Goal: Task Accomplishment & Management: Use online tool/utility

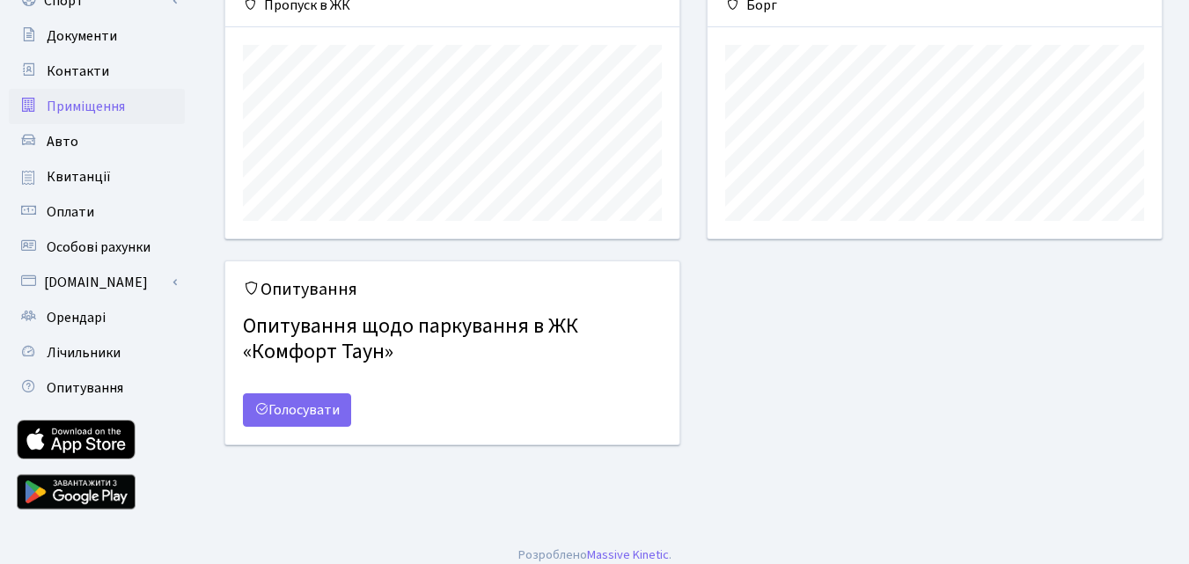
scroll to position [228, 0]
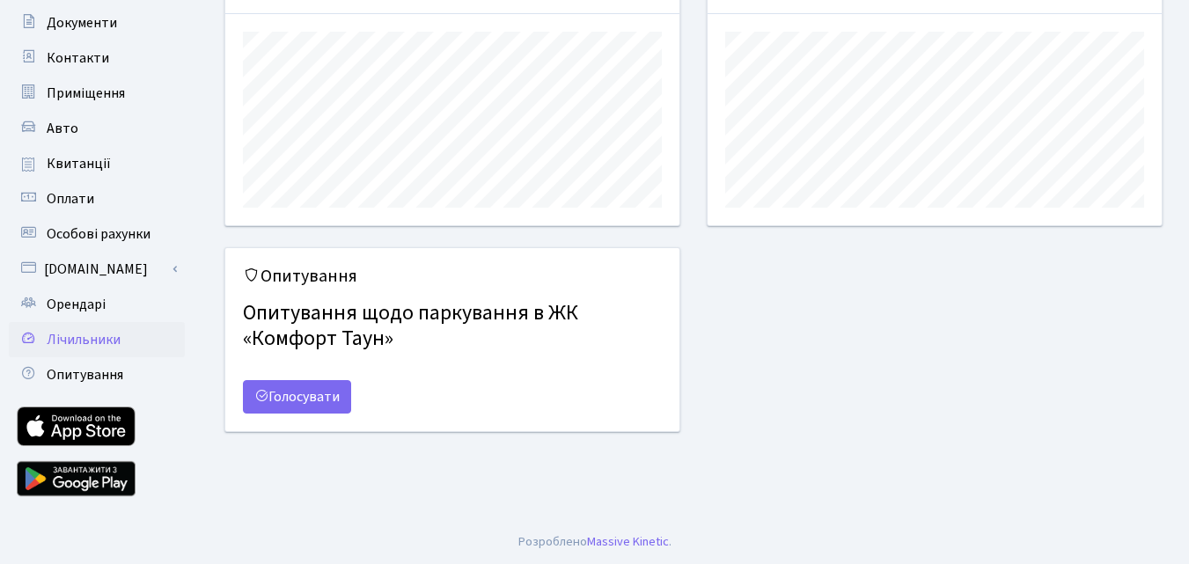
click at [83, 344] on span "Лічильники" at bounding box center [84, 339] width 74 height 19
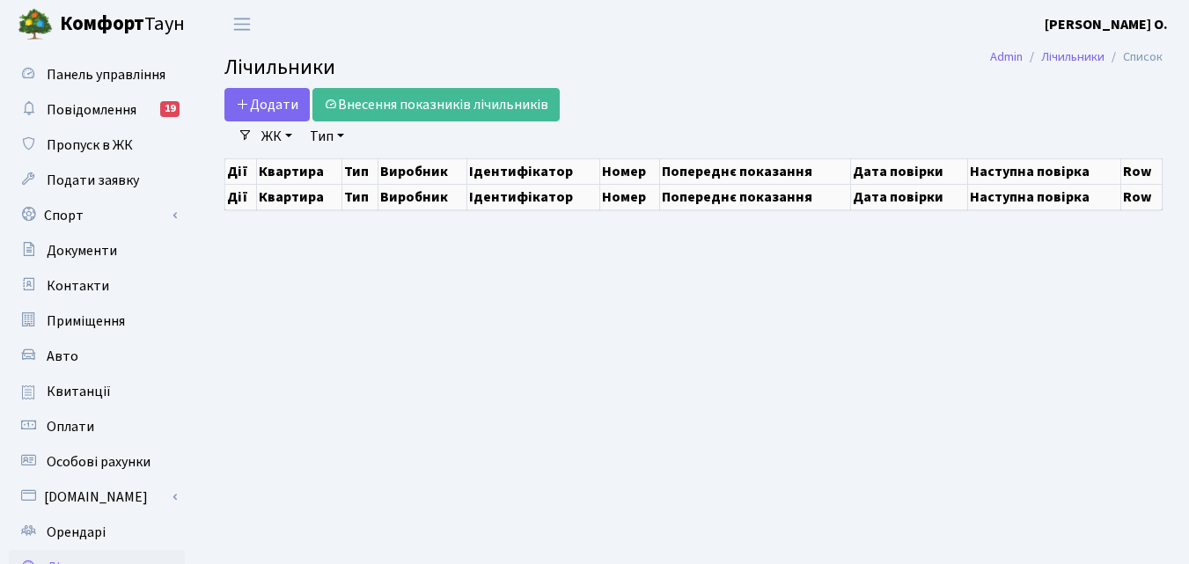
select select "25"
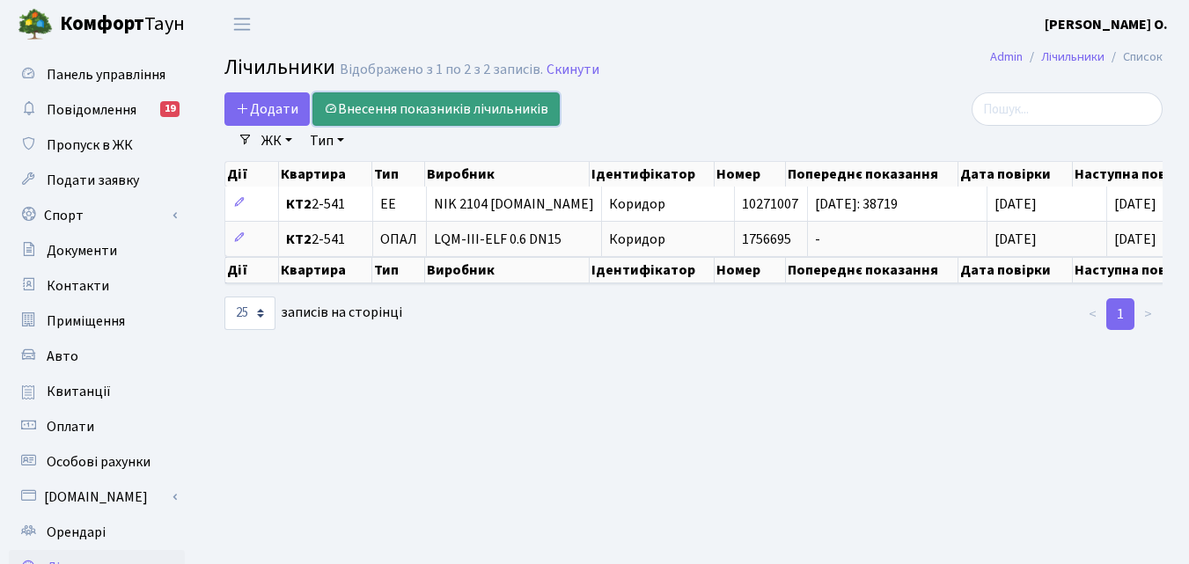
click at [465, 117] on link "Внесення показників лічильників" at bounding box center [435, 108] width 247 height 33
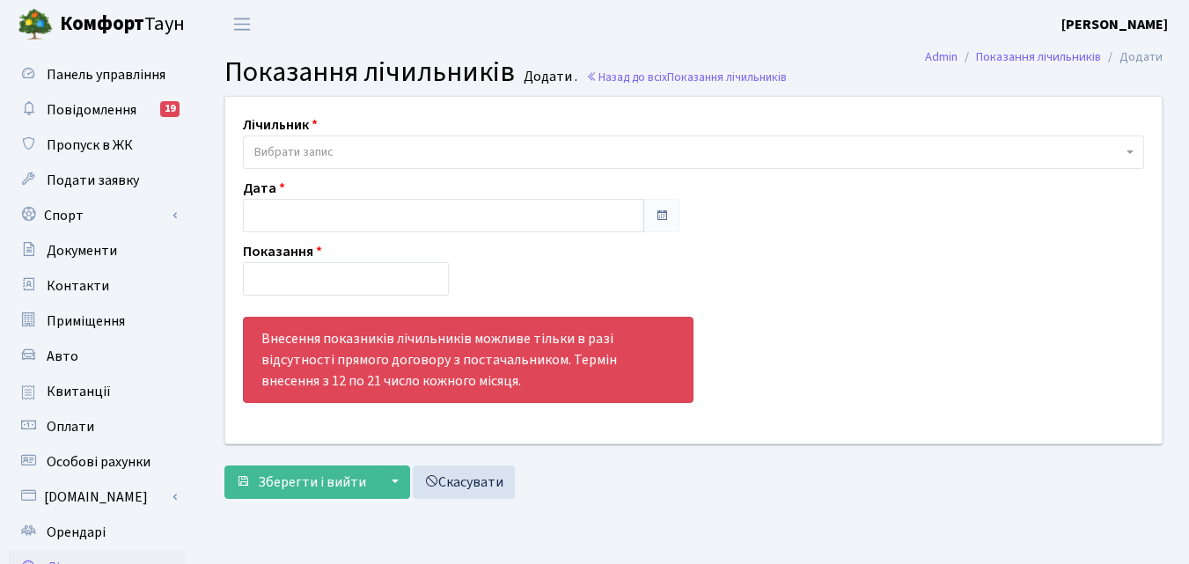
click at [1133, 147] on span at bounding box center [1132, 152] width 4 height 33
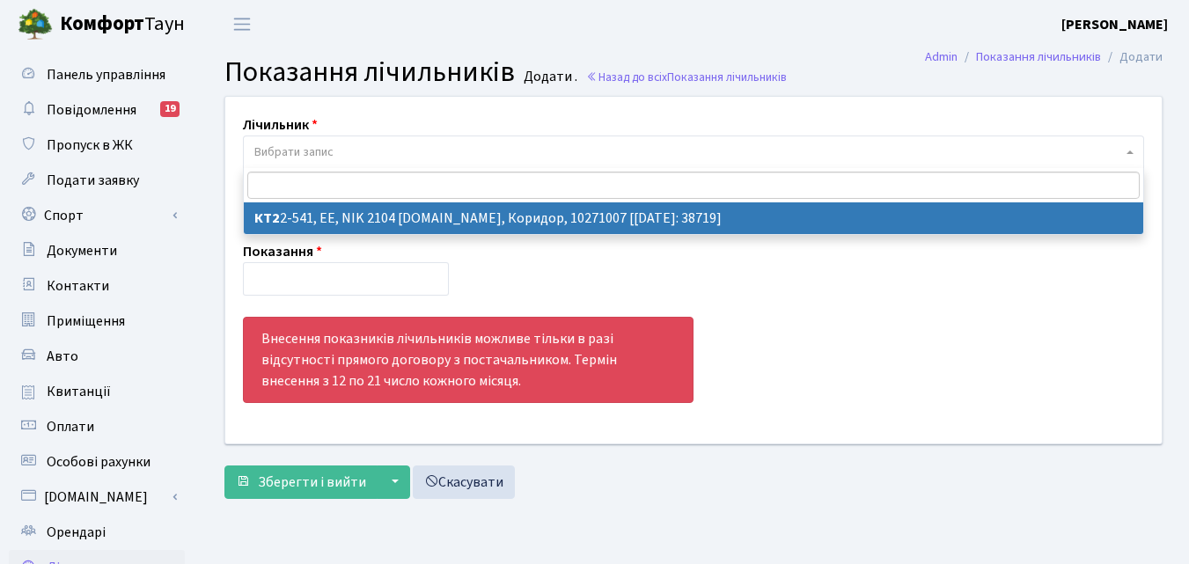
select select "16909"
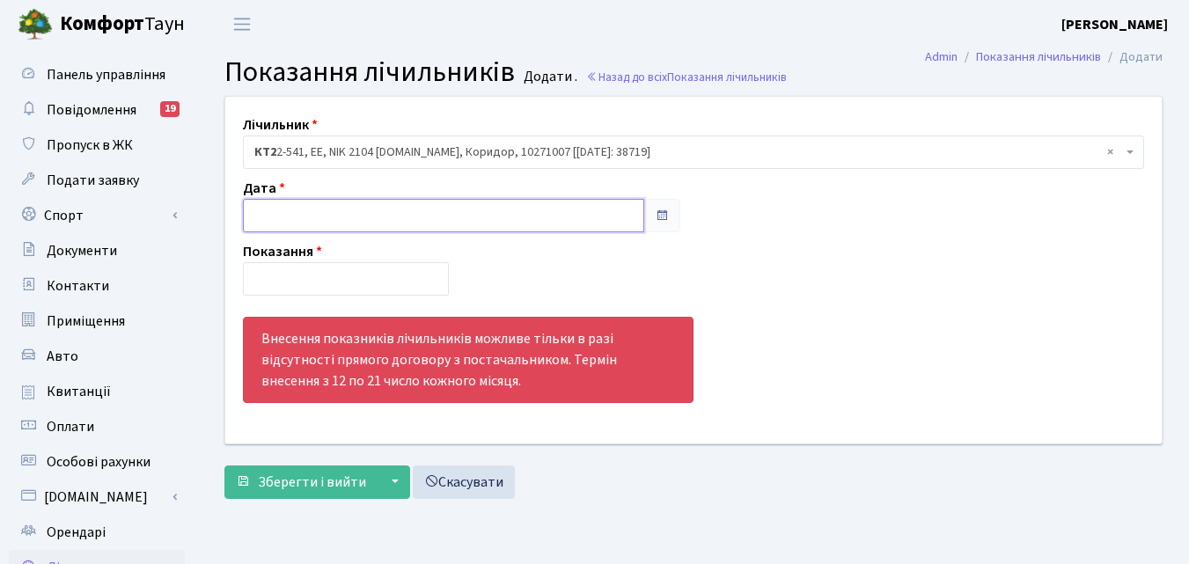
click at [615, 212] on input "text" at bounding box center [443, 215] width 401 height 33
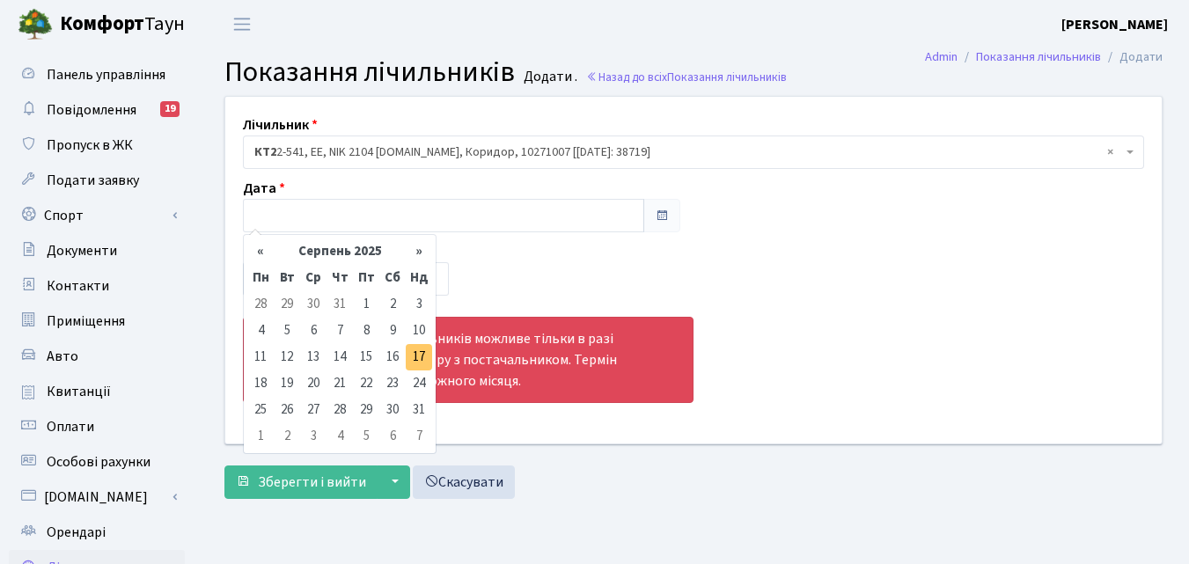
click at [411, 361] on td "17" at bounding box center [419, 357] width 26 height 26
type input "17.08.2025"
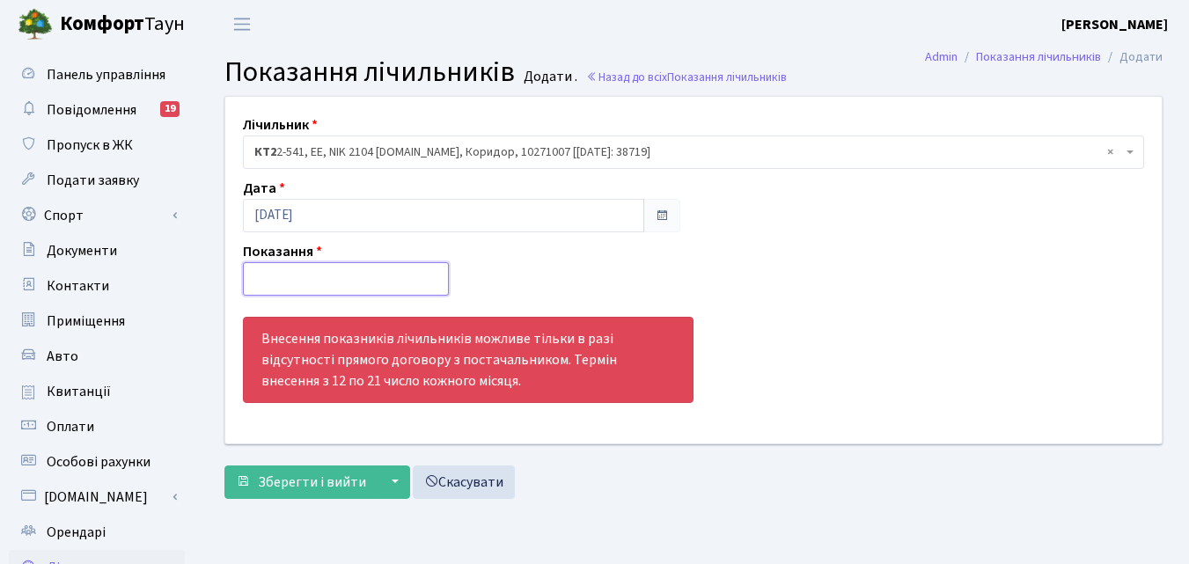
click at [382, 269] on input "number" at bounding box center [346, 278] width 206 height 33
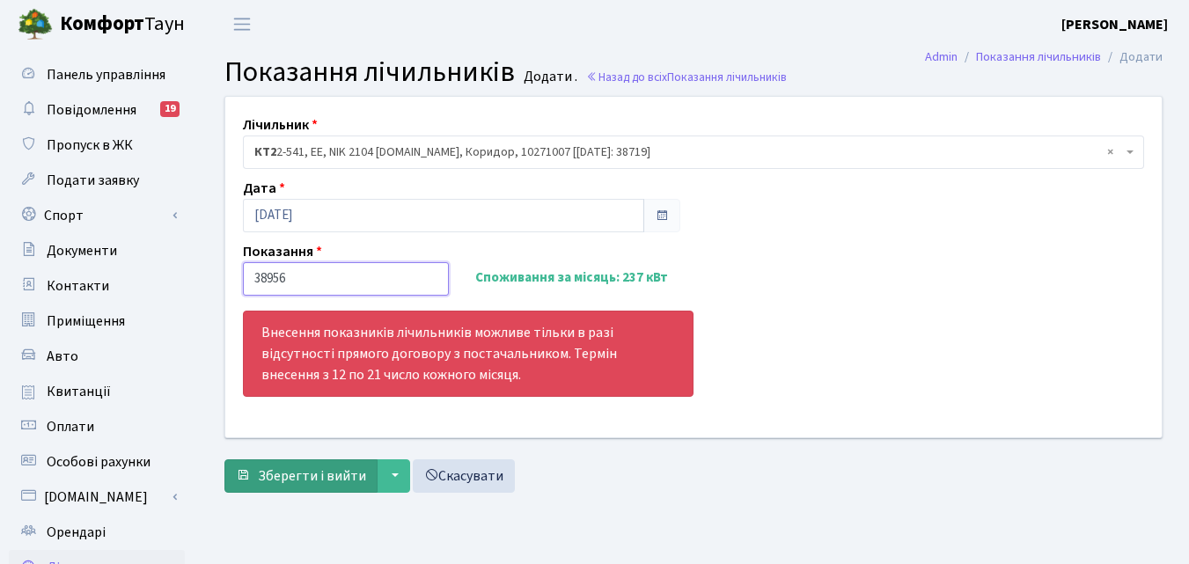
type input "38956"
click at [308, 487] on button "Зберегти і вийти" at bounding box center [300, 475] width 153 height 33
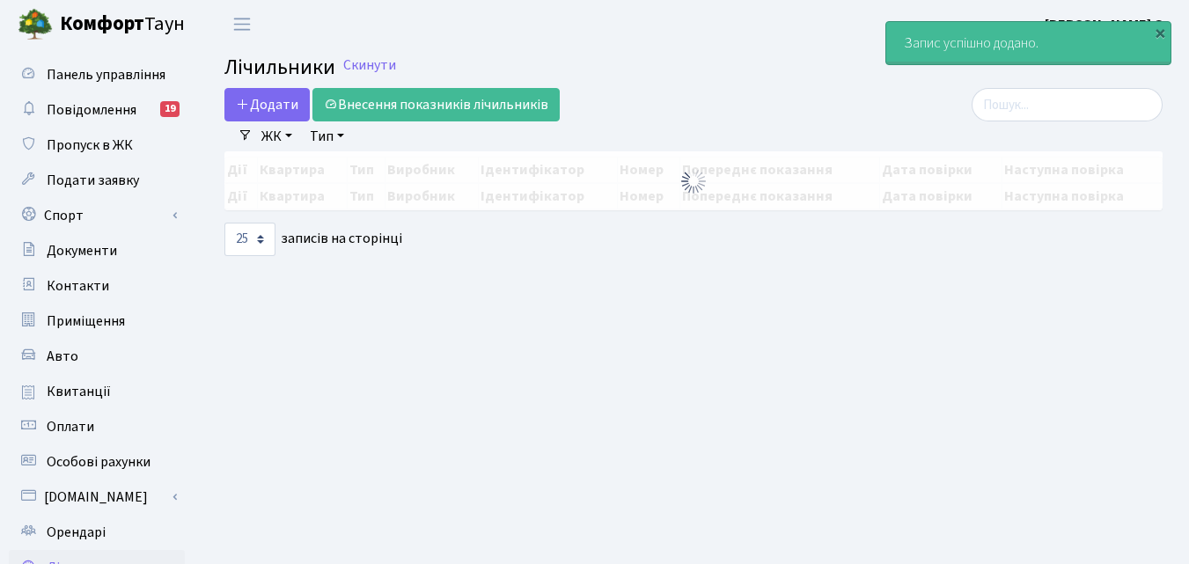
select select "25"
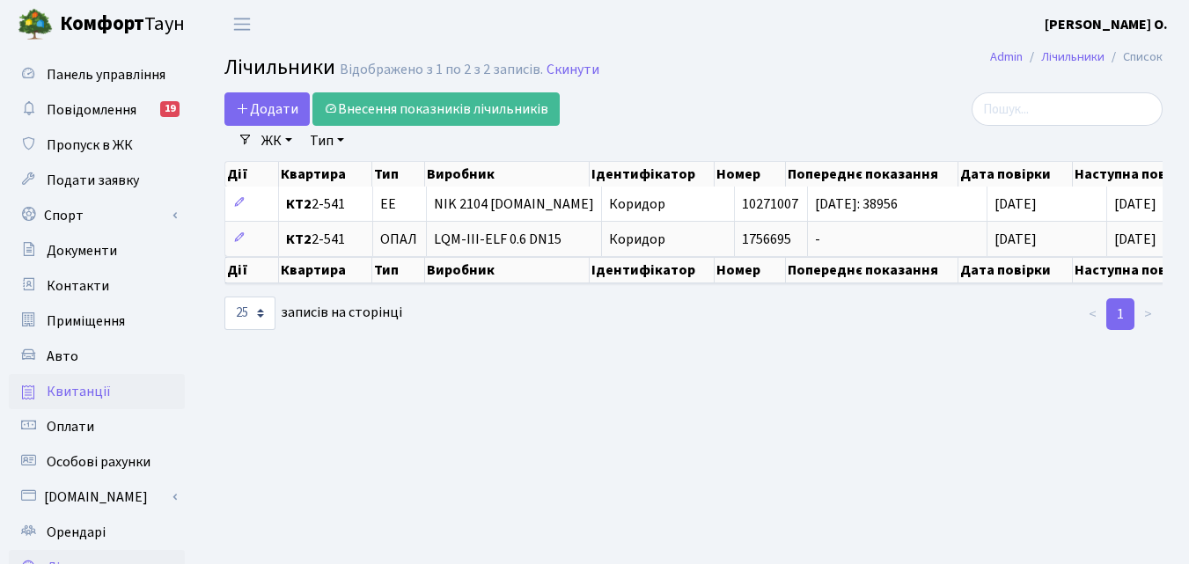
click at [75, 386] on span "Квитанції" at bounding box center [79, 391] width 64 height 19
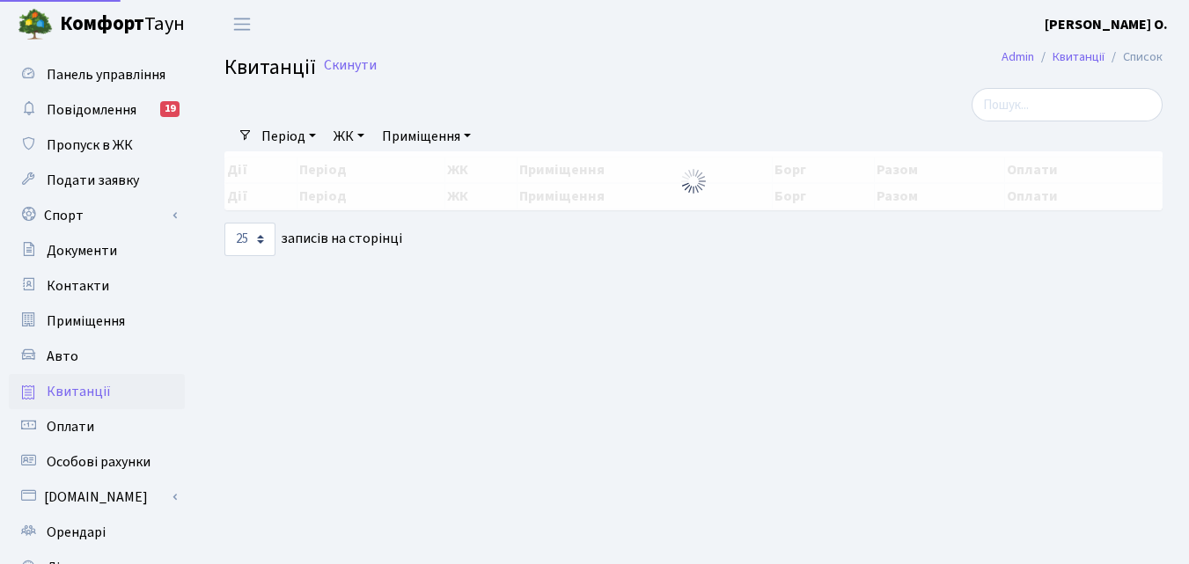
select select "25"
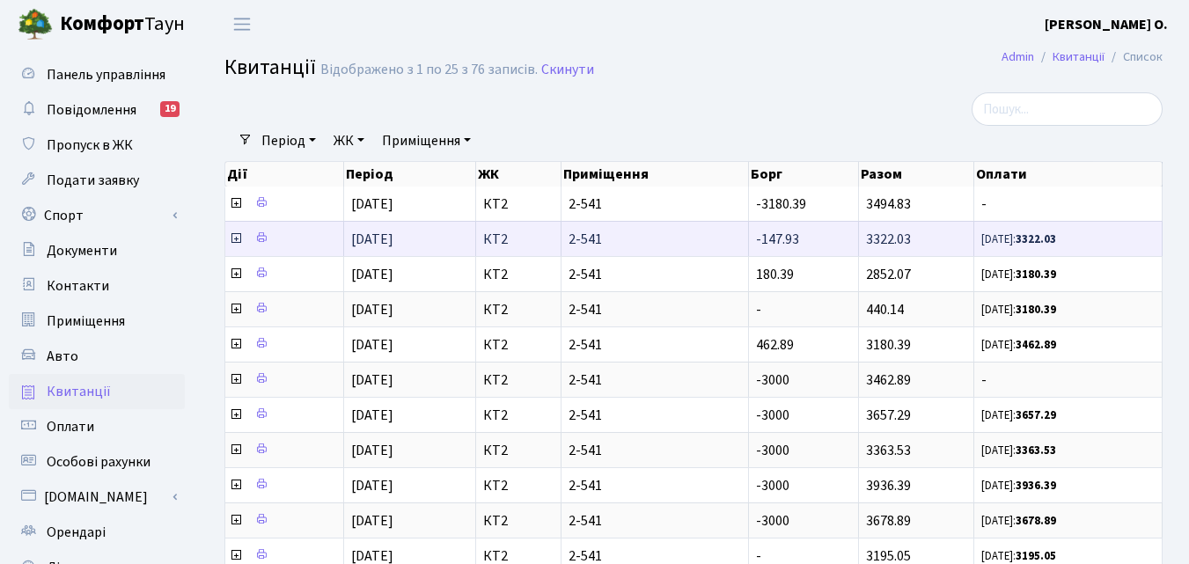
click at [238, 238] on icon at bounding box center [236, 238] width 14 height 14
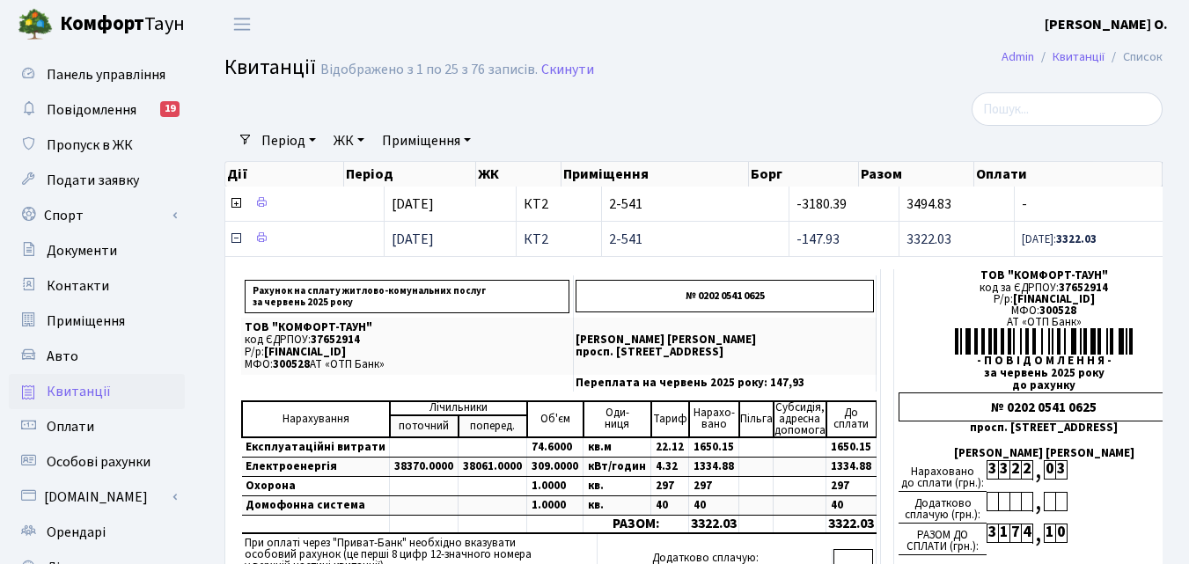
click at [232, 239] on icon at bounding box center [236, 238] width 14 height 14
